Goal: Find specific page/section: Find specific page/section

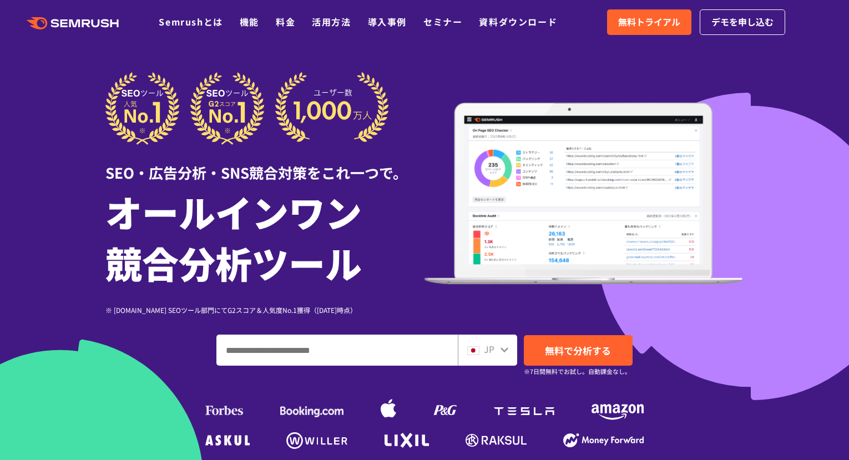
click at [219, 19] on ul "Semrushとは 機能 料金 活用方法 導入事例 セミナー 資料ダウンロード" at bounding box center [366, 22] width 415 height 14
click at [219, 28] on link "セミナー" at bounding box center [443, 21] width 39 height 13
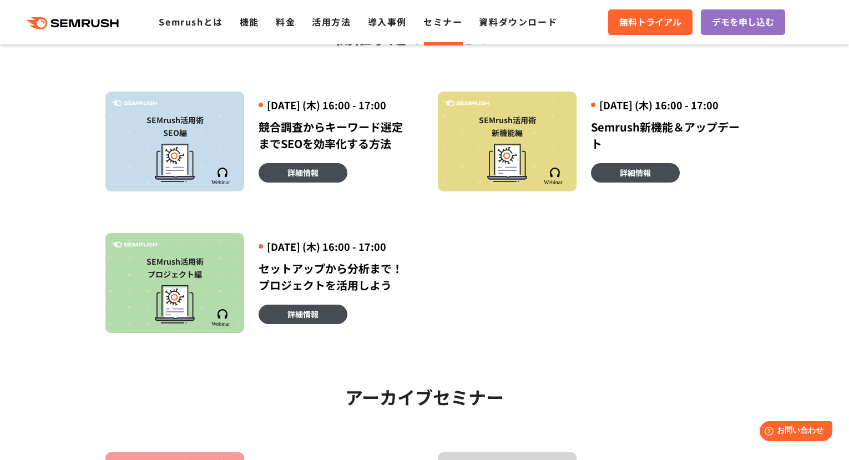
scroll to position [289, 0]
